Goal: Task Accomplishment & Management: Use online tool/utility

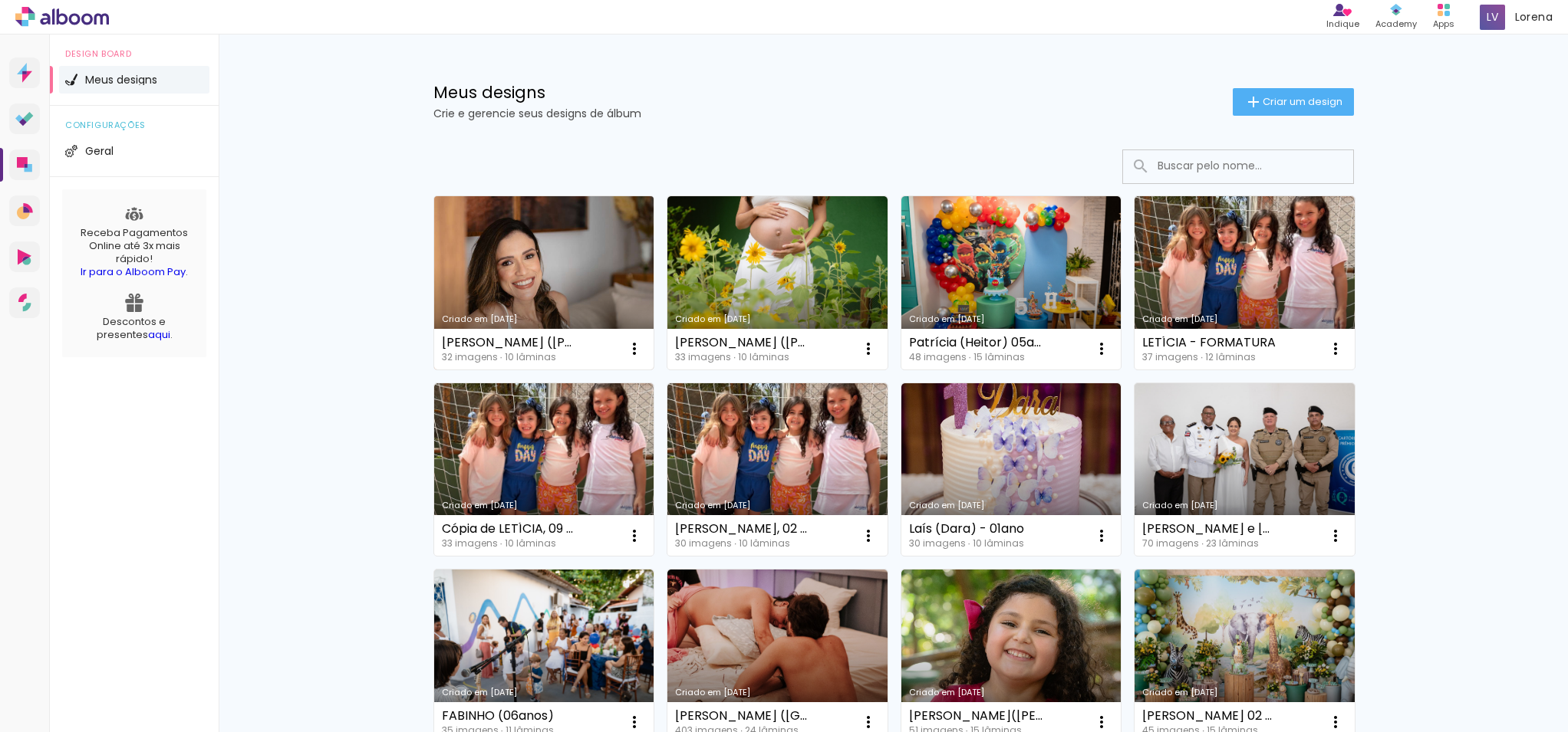
click at [555, 284] on link "Criado em [DATE]" at bounding box center [544, 283] width 220 height 174
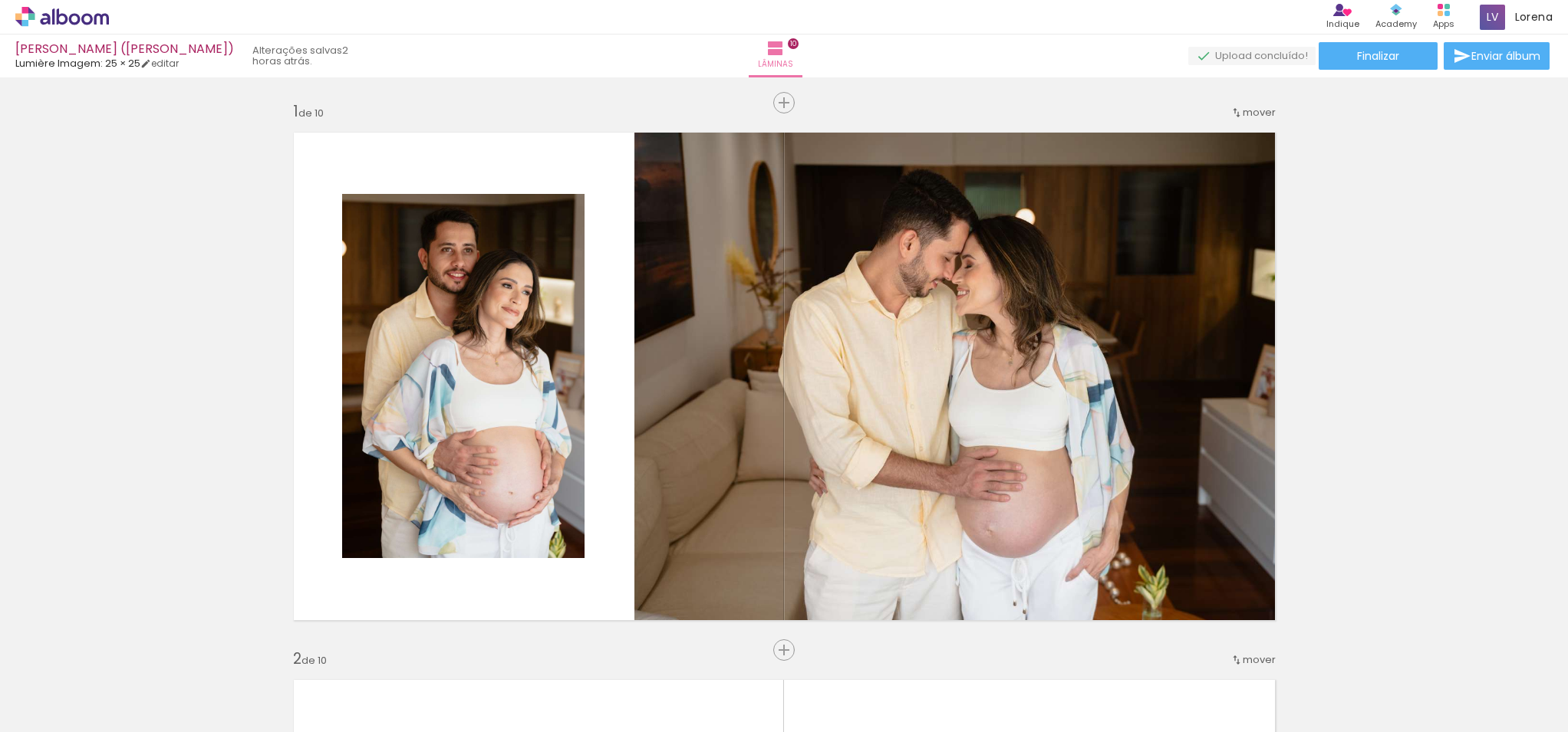
scroll to position [0, 1312]
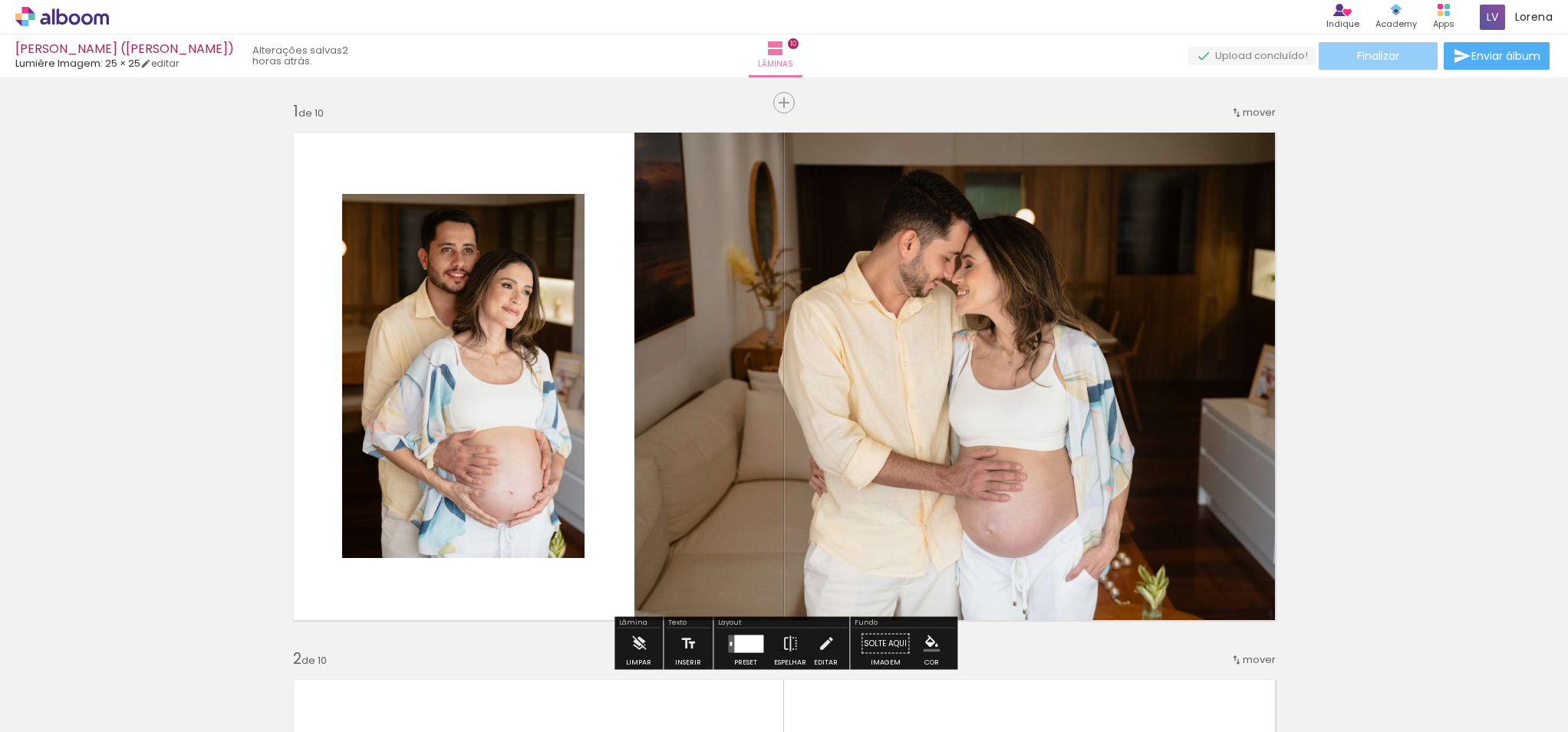
click at [1408, 55] on paper-button "Finalizar" at bounding box center [1377, 56] width 119 height 27
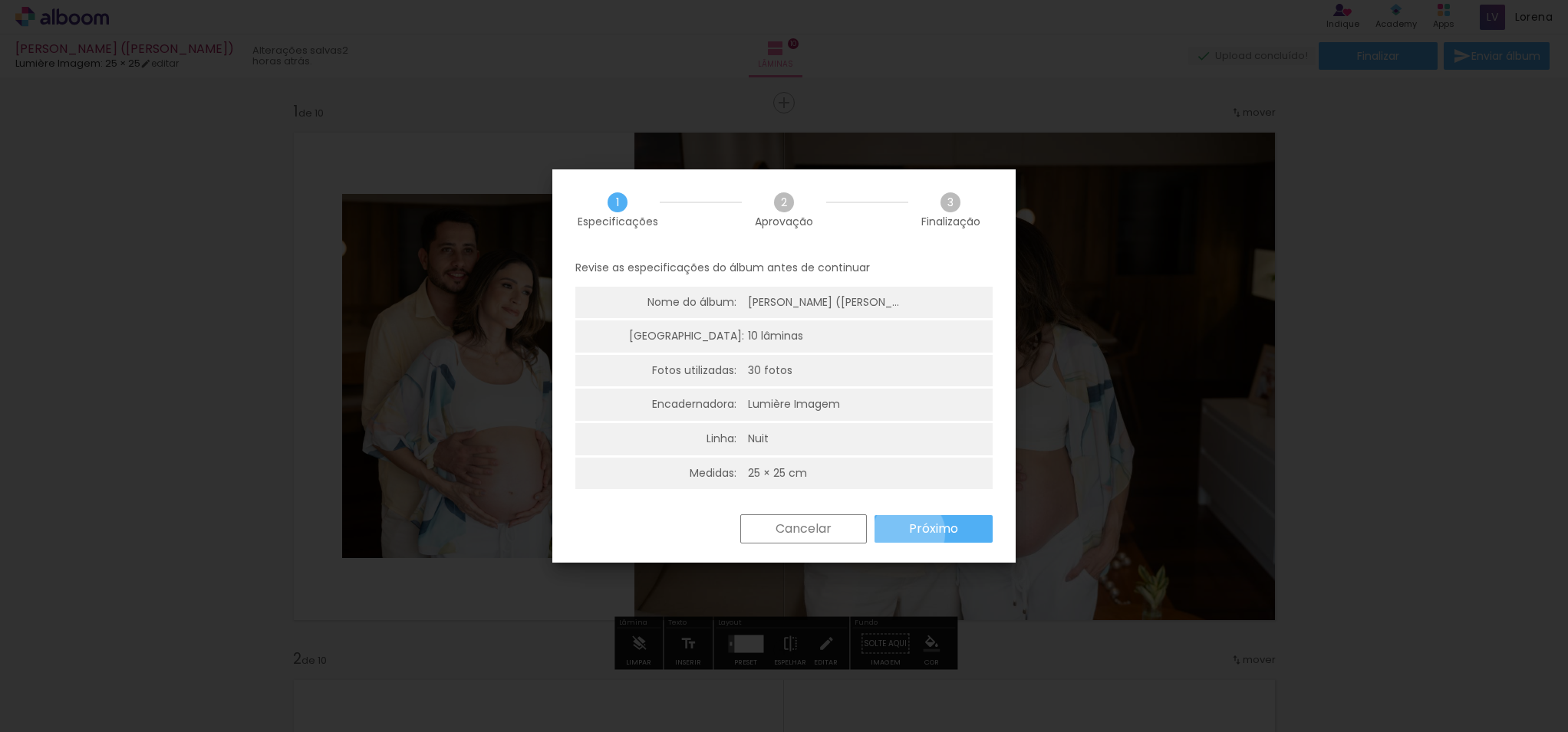
click at [0, 0] on slot "Próximo" at bounding box center [0, 0] width 0 height 0
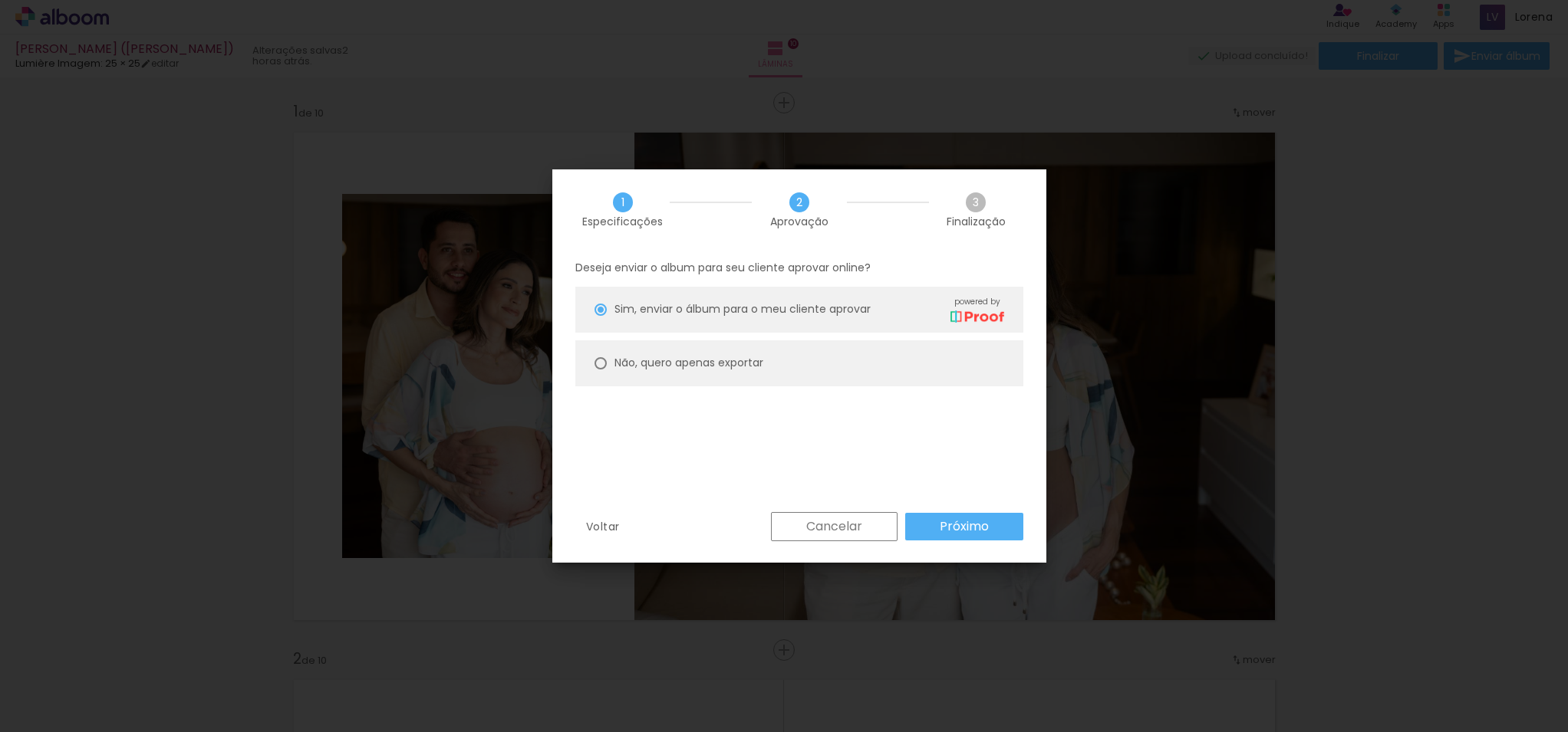
click at [909, 533] on paper-button "Próximo" at bounding box center [963, 526] width 118 height 27
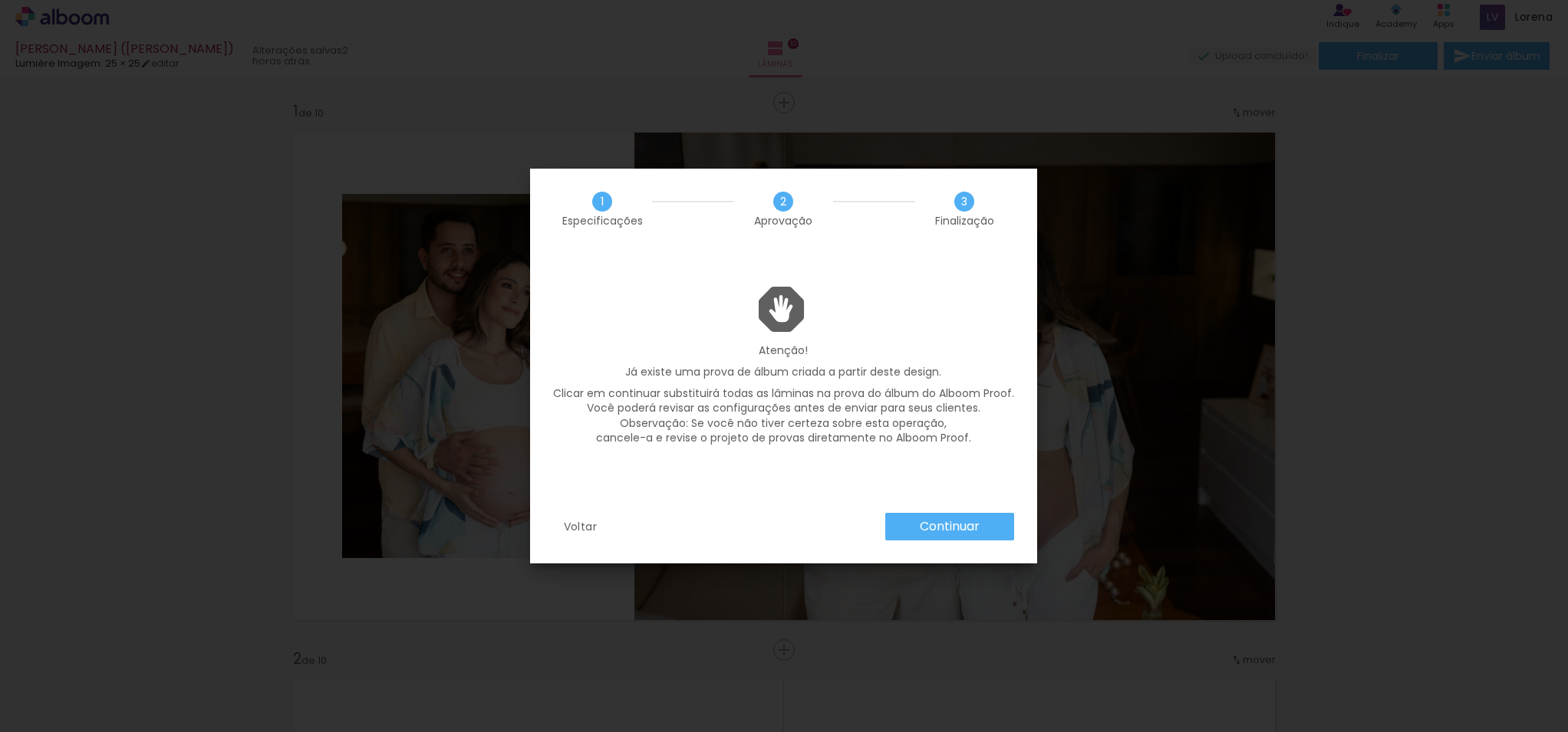
click at [909, 533] on paper-button "Continuar" at bounding box center [948, 526] width 129 height 27
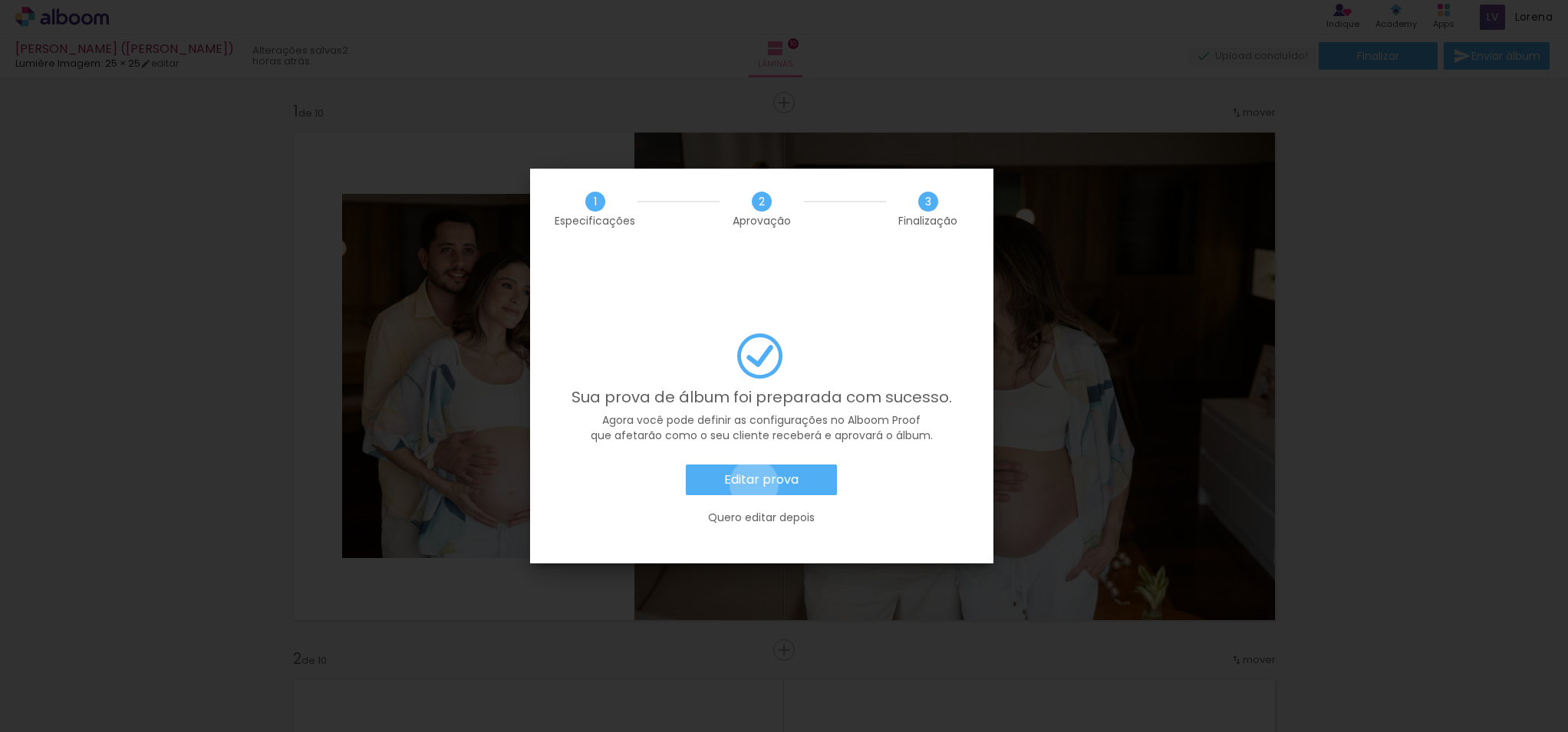
click at [0, 0] on slot "Editar prova" at bounding box center [0, 0] width 0 height 0
